Goal: Check status

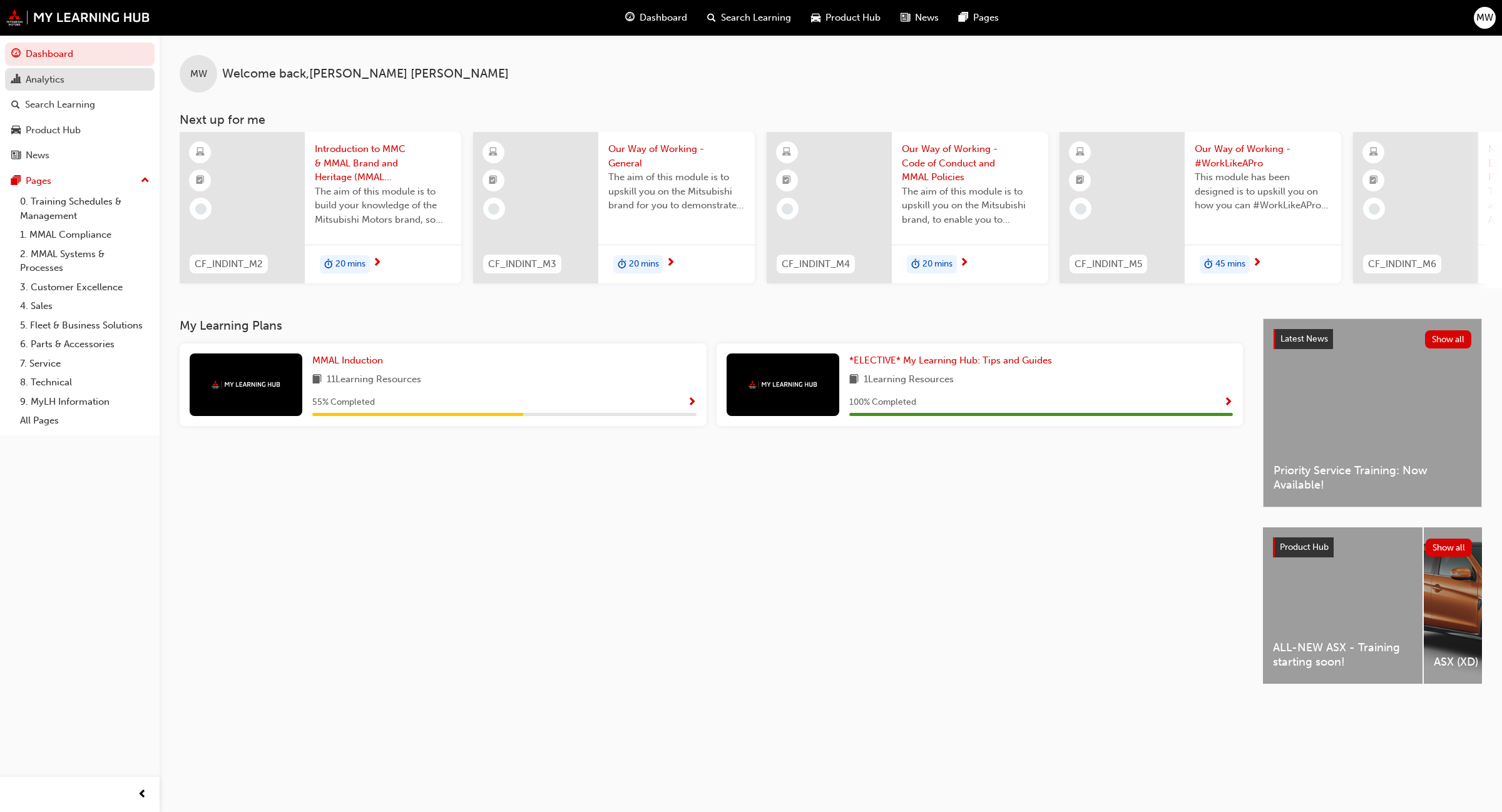
click at [44, 74] on div "Analytics" at bounding box center [44, 80] width 39 height 15
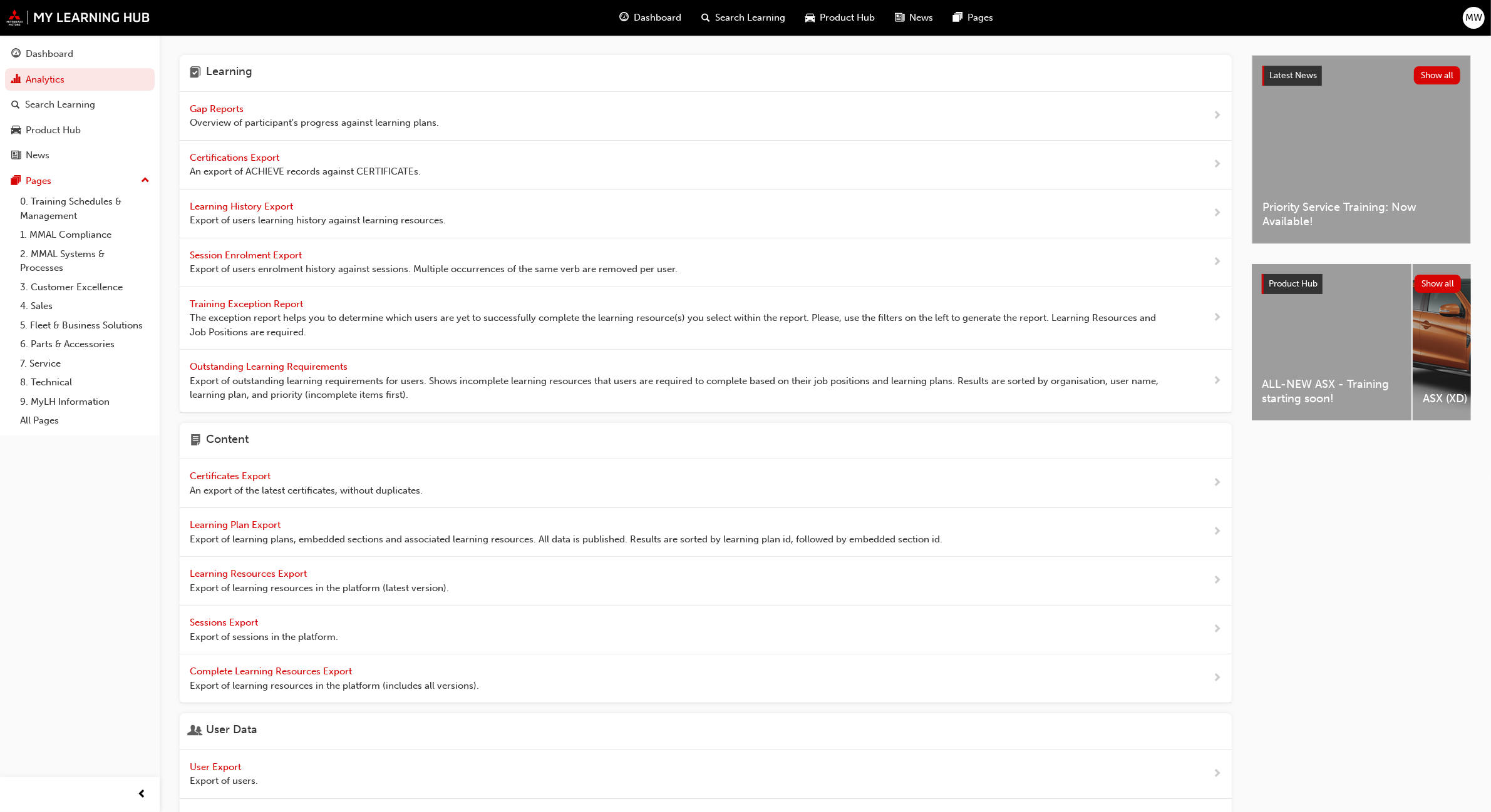
click at [220, 107] on span "Gap Reports" at bounding box center [217, 109] width 57 height 11
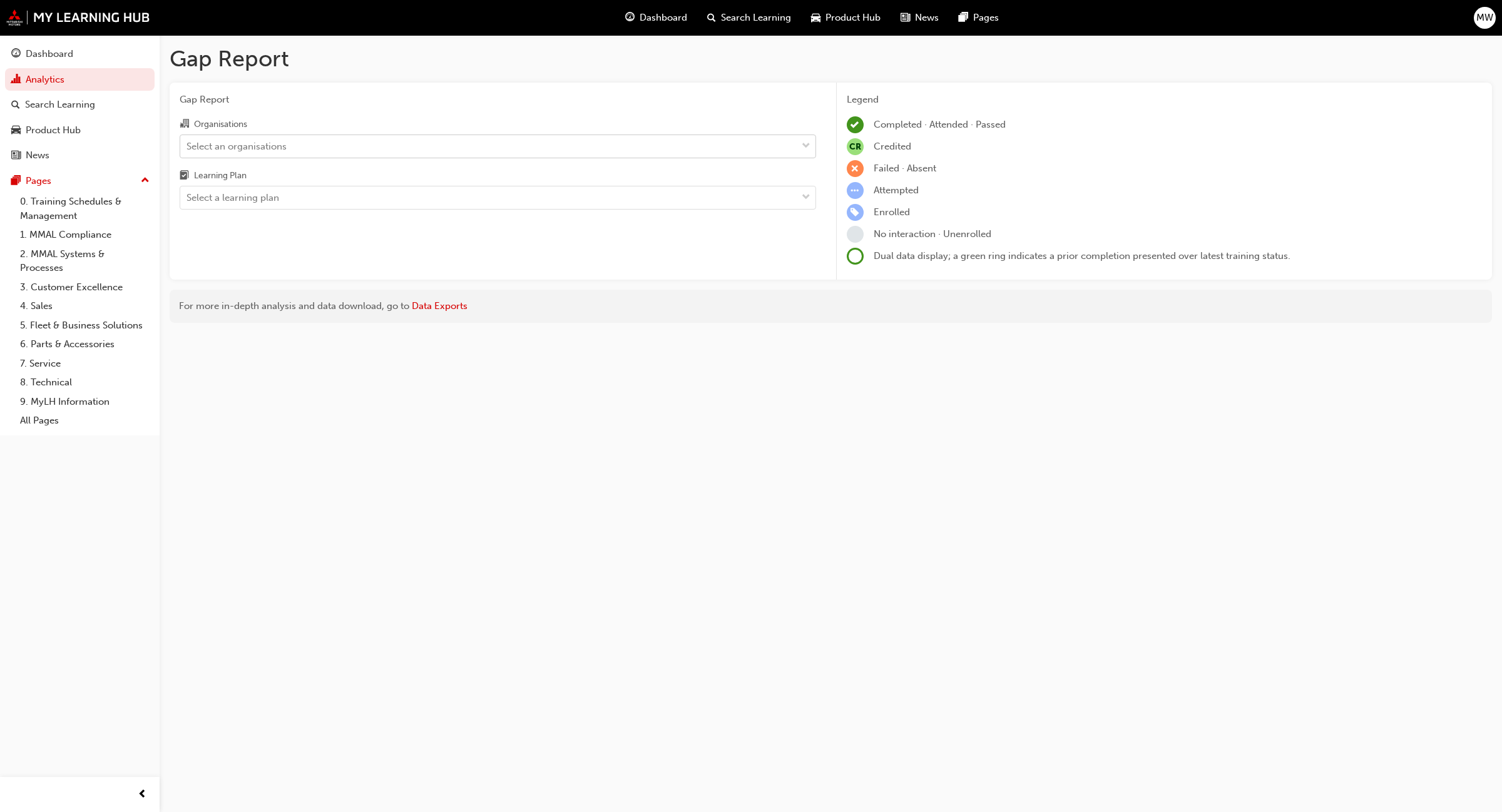
click at [799, 142] on div at bounding box center [806, 146] width 19 height 22
click at [188, 142] on input "Organisations Select an organisations" at bounding box center [187, 145] width 2 height 11
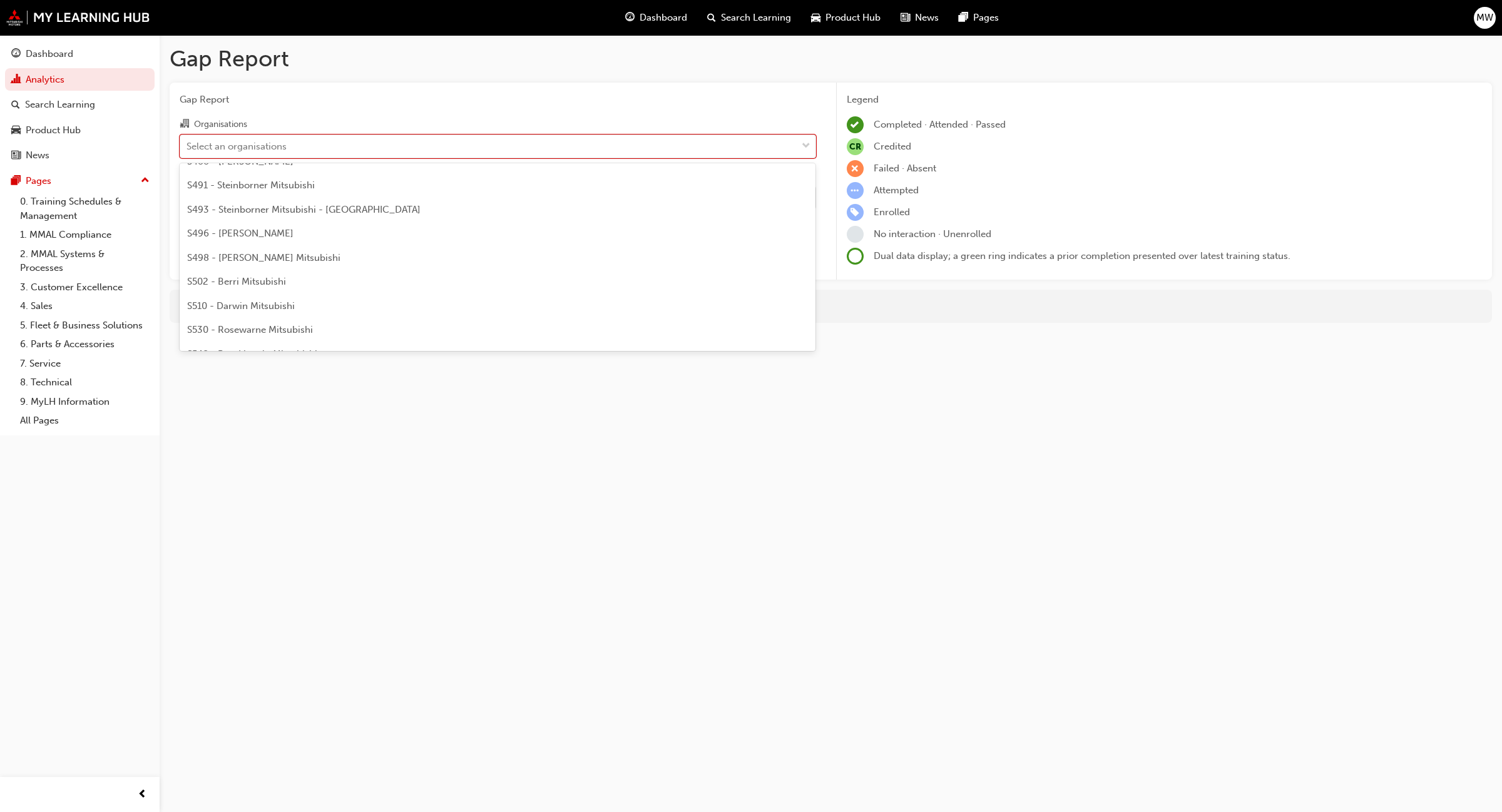
scroll to position [3104, 0]
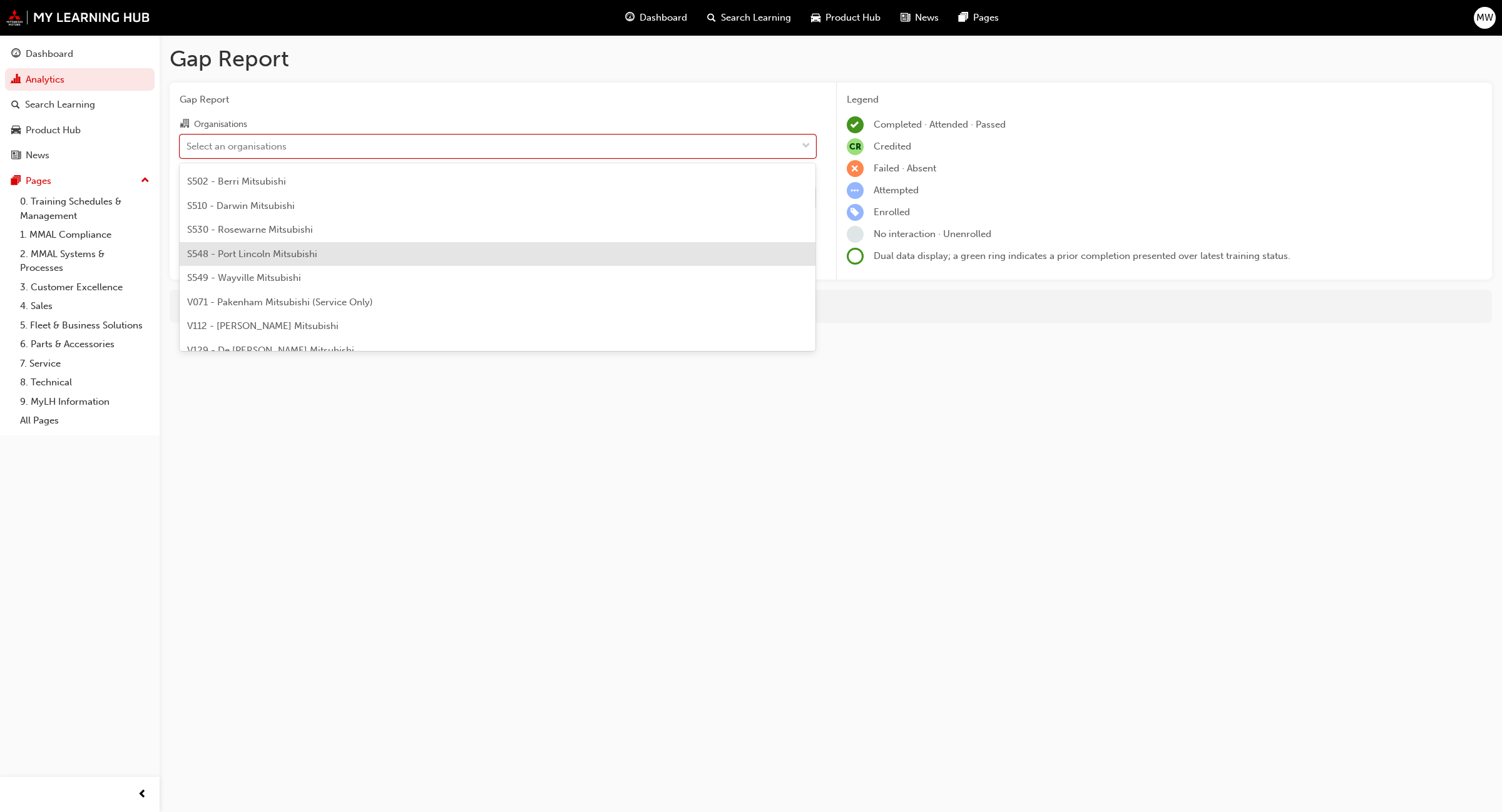
click at [322, 260] on div "S548 - Port Lincoln Mitsubishi" at bounding box center [498, 254] width 637 height 25
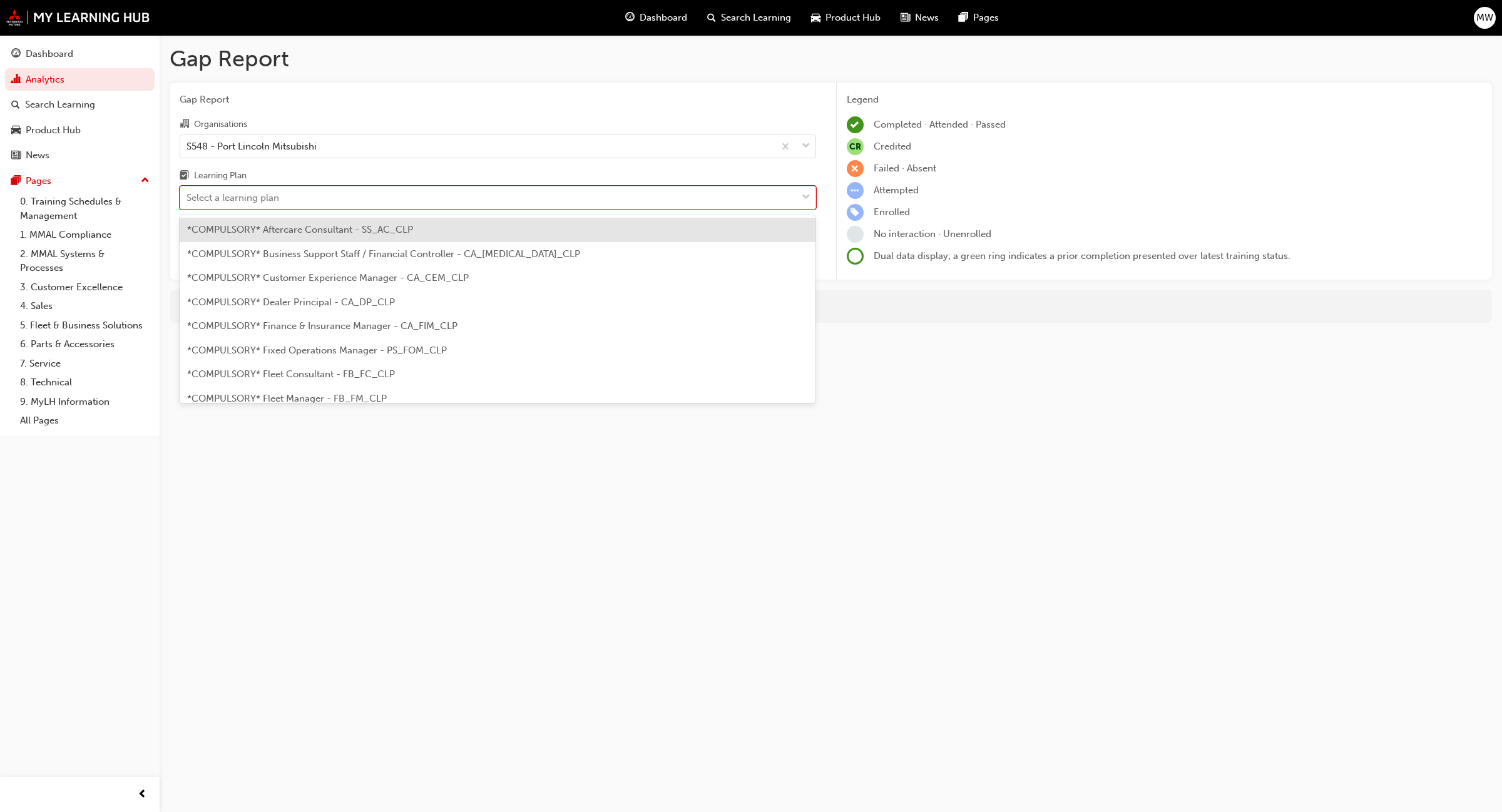
click at [796, 198] on div "Select a learning plan" at bounding box center [489, 198] width 617 height 22
click at [188, 198] on input "Learning Plan option *COMPULSORY* Aftercare Consultant - SS_AC_CLP focused, 1 o…" at bounding box center [187, 197] width 2 height 11
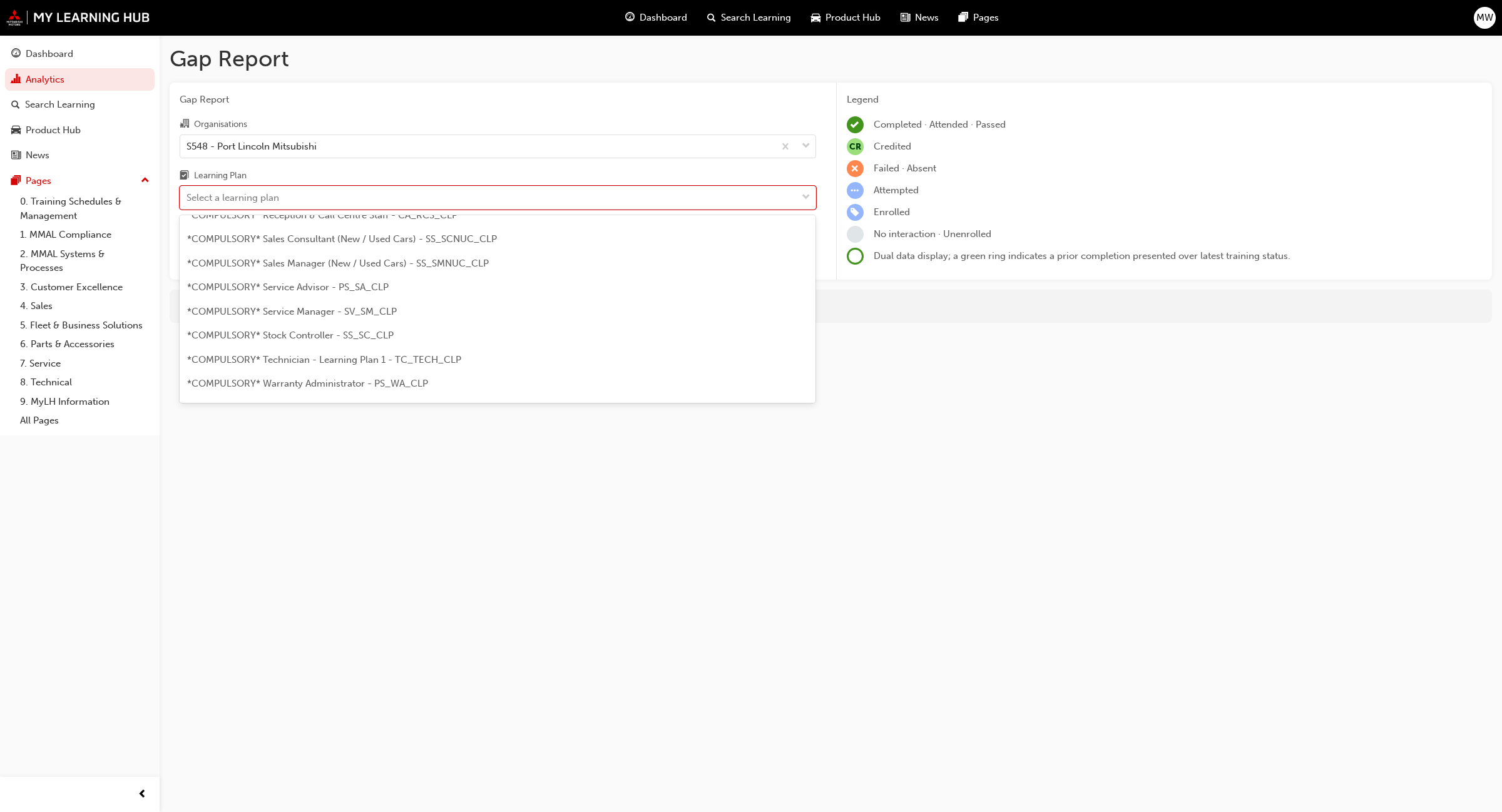
scroll to position [384, 0]
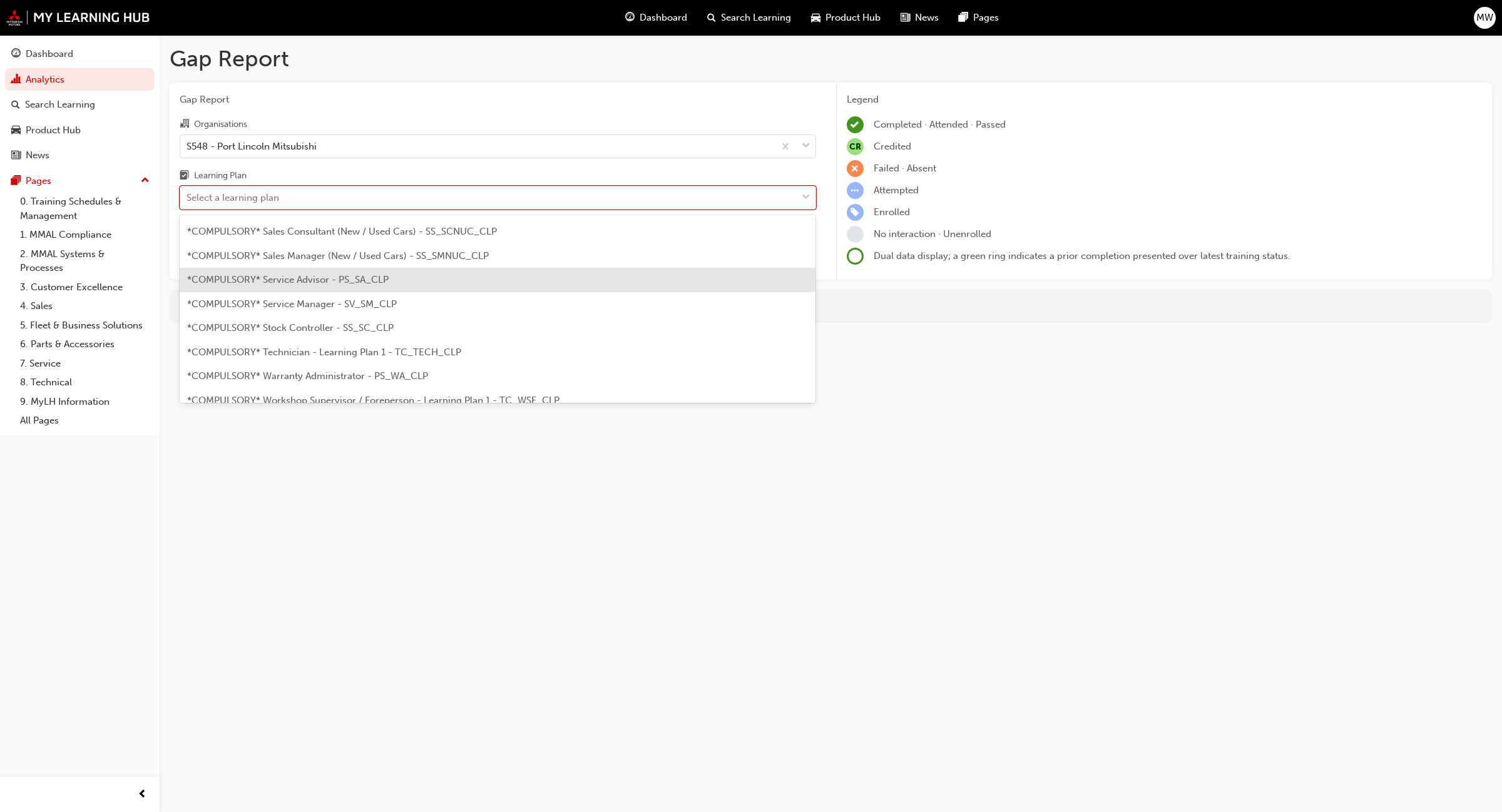
click at [437, 281] on div "*COMPULSORY* Service Advisor - PS_SA_CLP" at bounding box center [498, 281] width 637 height 25
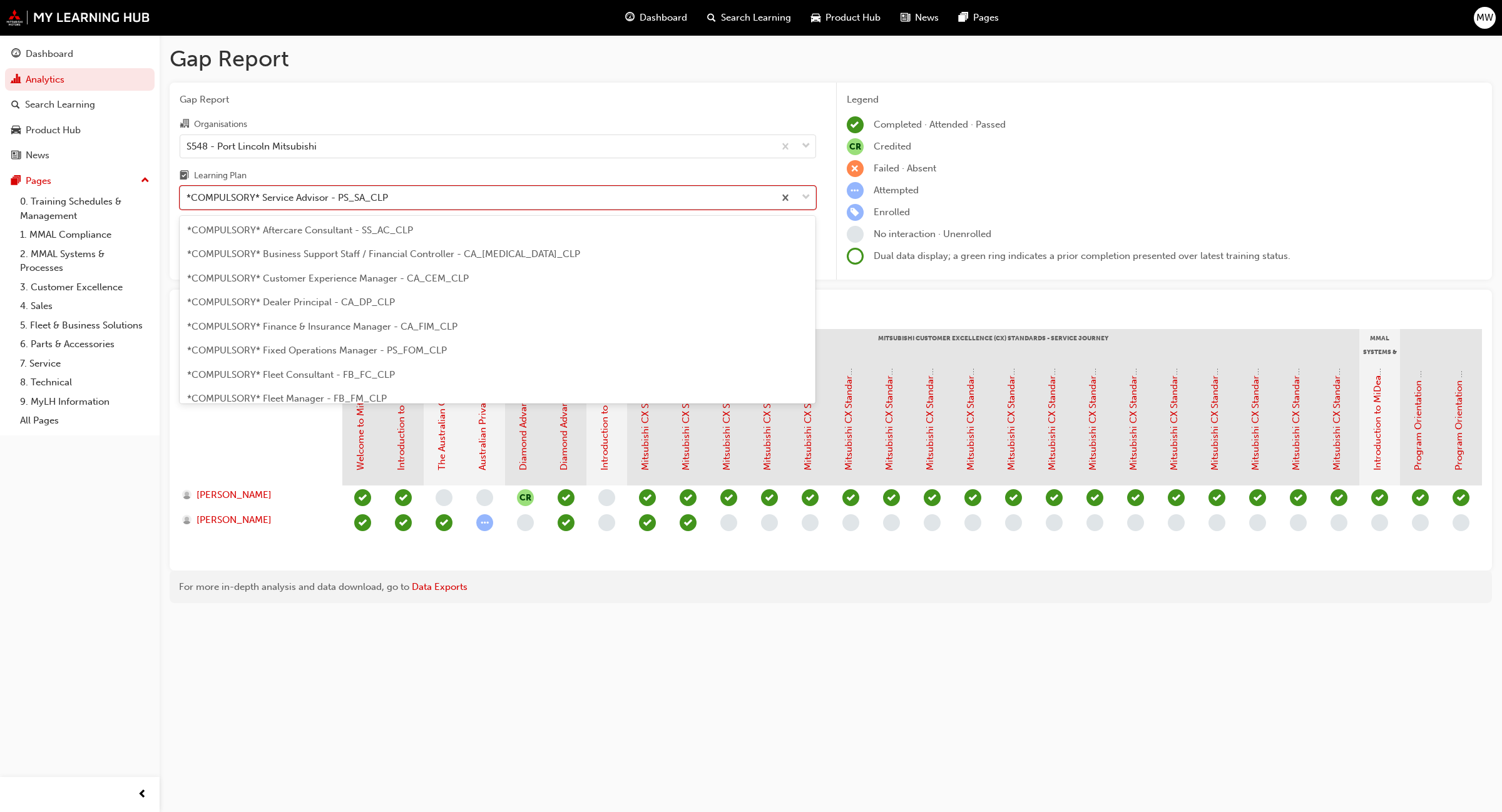
click at [806, 198] on span "down-icon" at bounding box center [806, 198] width 9 height 16
click at [188, 198] on input "Learning Plan option *COMPULSORY* Service Advisor - PS_SA_CLP, selected. option…" at bounding box center [187, 197] width 2 height 11
